Goal: Check status: Check status

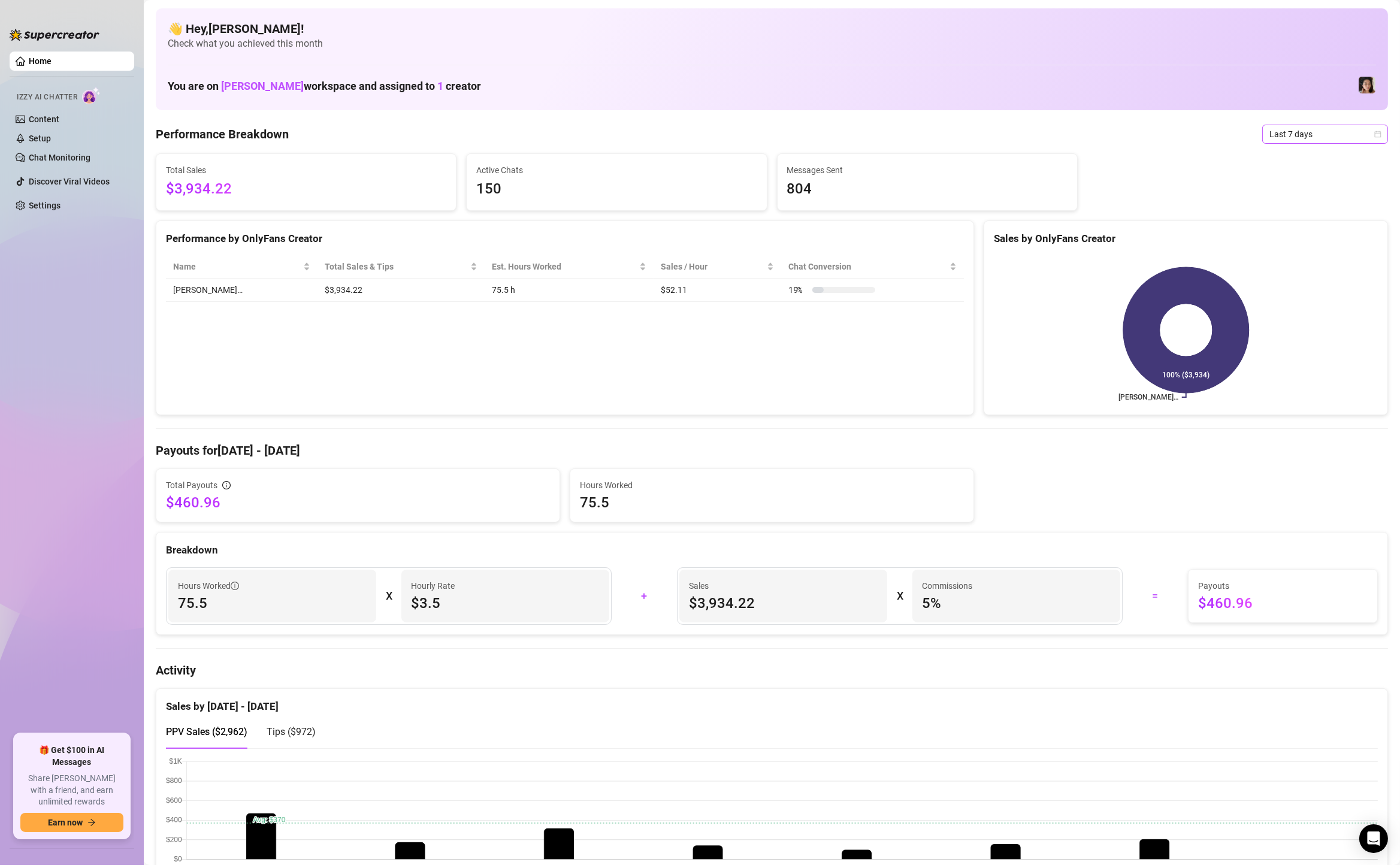
click at [1297, 137] on span "Last 7 days" at bounding box center [1326, 134] width 112 height 18
click at [1274, 237] on div "Custom date" at bounding box center [1326, 234] width 107 height 13
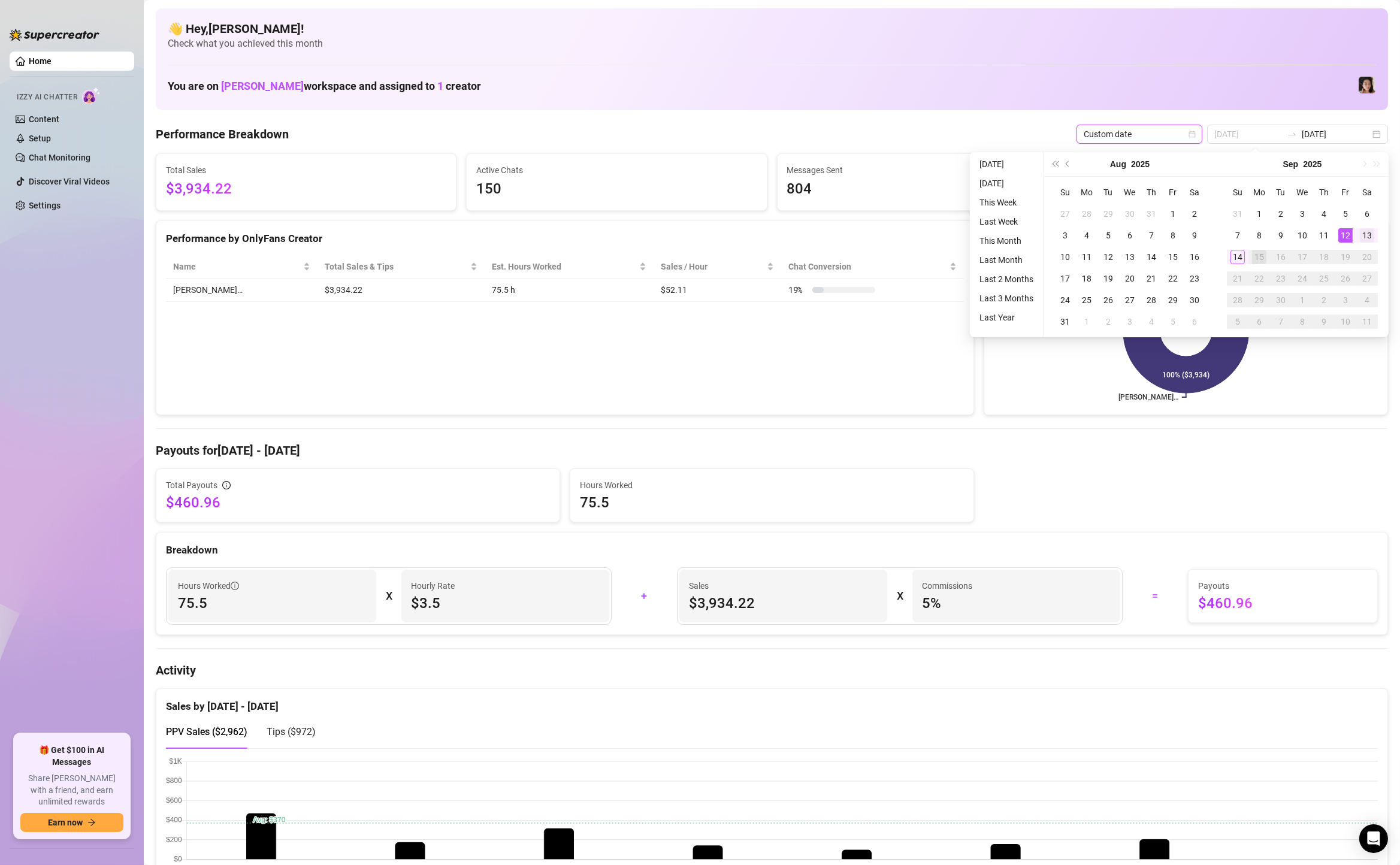
type input "[DATE]"
click at [1377, 241] on td "13" at bounding box center [1367, 236] width 22 height 22
type input "[DATE]"
click at [1236, 256] on div "14" at bounding box center [1238, 257] width 14 height 14
type input "[DATE]"
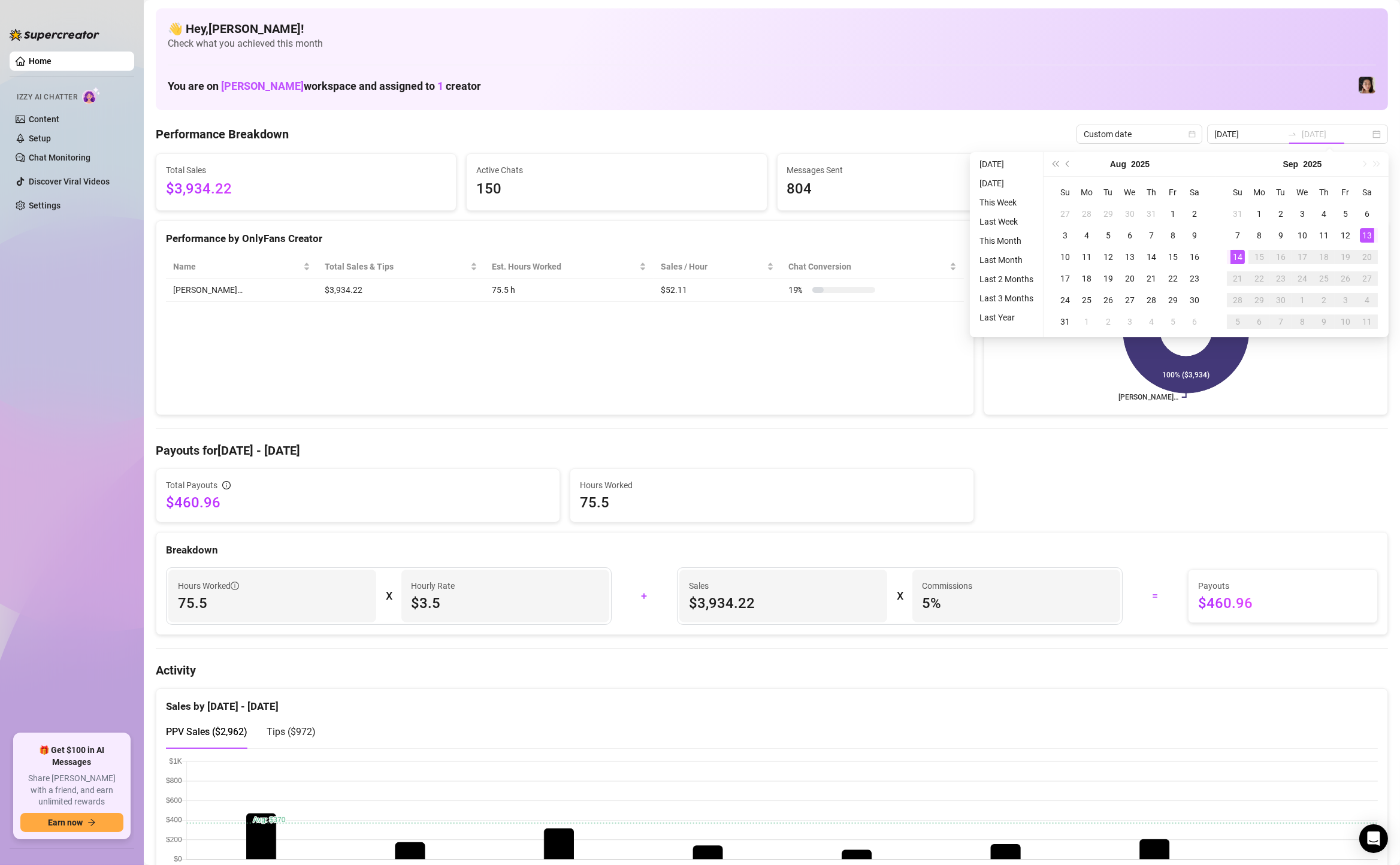
type input "[DATE]"
